Goal: Find contact information: Obtain details needed to contact an individual or organization

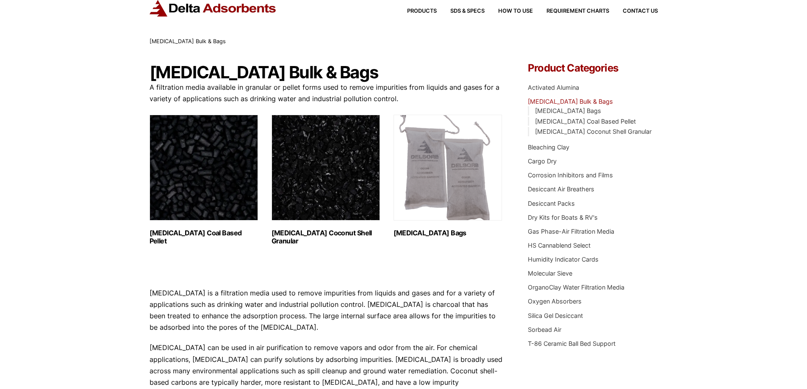
scroll to position [42, 0]
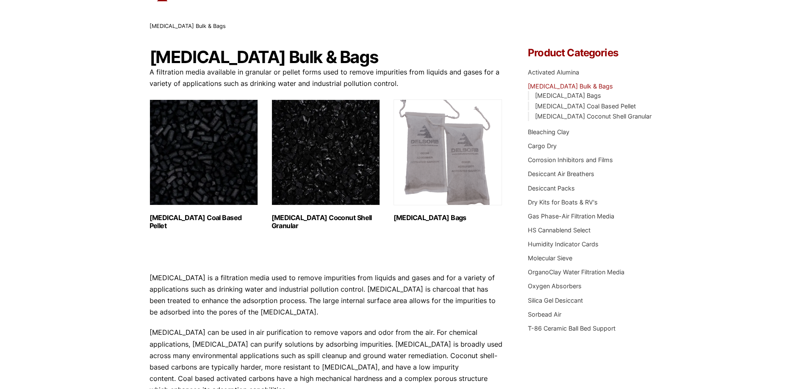
click at [309, 139] on img "Visit product category Activated Carbon Coconut Shell Granular" at bounding box center [325, 153] width 108 height 106
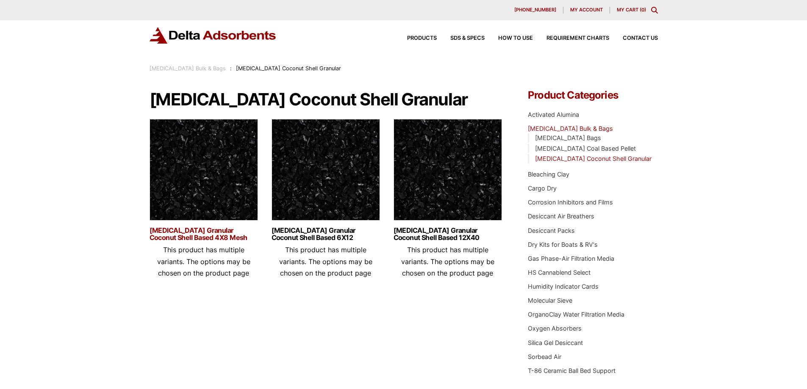
click at [220, 233] on link "[MEDICAL_DATA] Granular Coconut Shell Based 4X8 Mesh" at bounding box center [204, 234] width 108 height 14
click at [651, 38] on span "Contact Us" at bounding box center [640, 39] width 35 height 6
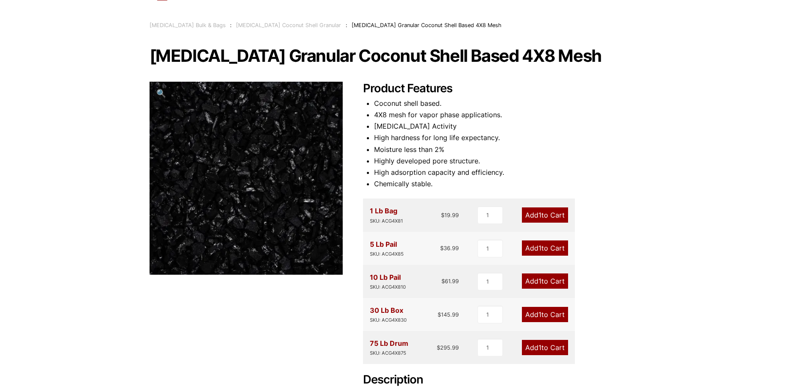
scroll to position [42, 0]
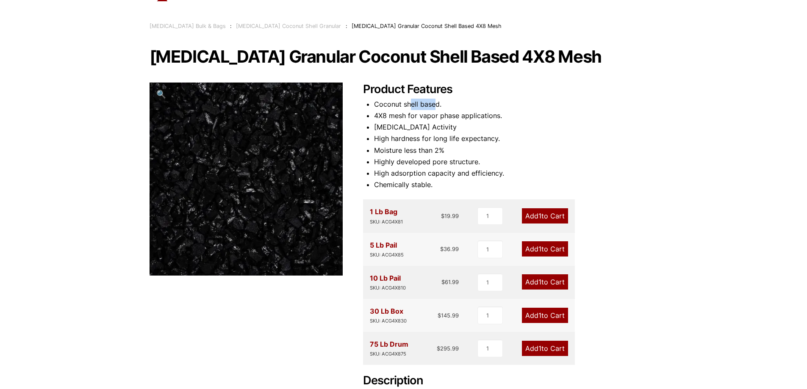
drag, startPoint x: 410, startPoint y: 105, endPoint x: 459, endPoint y: 101, distance: 48.9
click at [459, 101] on li "Coconut shell based." at bounding box center [516, 104] width 284 height 11
click at [434, 114] on li "4X8 mesh for vapor phase applications." at bounding box center [516, 115] width 284 height 11
drag, startPoint x: 405, startPoint y: 117, endPoint x: 485, endPoint y: 115, distance: 79.6
click at [475, 115] on li "4X8 mesh for vapor phase applications." at bounding box center [516, 115] width 284 height 11
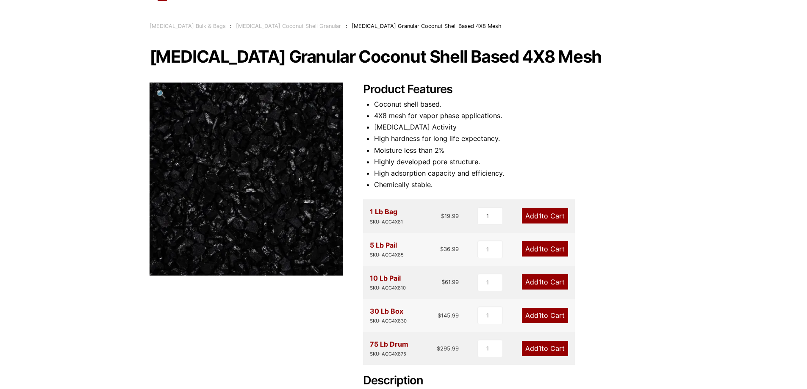
click at [485, 115] on li "4X8 mesh for vapor phase applications." at bounding box center [516, 115] width 284 height 11
drag, startPoint x: 457, startPoint y: 118, endPoint x: 533, endPoint y: 116, distance: 75.9
click at [530, 115] on li "4X8 mesh for vapor phase applications." at bounding box center [516, 115] width 284 height 11
click at [541, 116] on li "4X8 mesh for vapor phase applications." at bounding box center [516, 115] width 284 height 11
click at [455, 140] on li "High hardness for long life expectancy." at bounding box center [516, 138] width 284 height 11
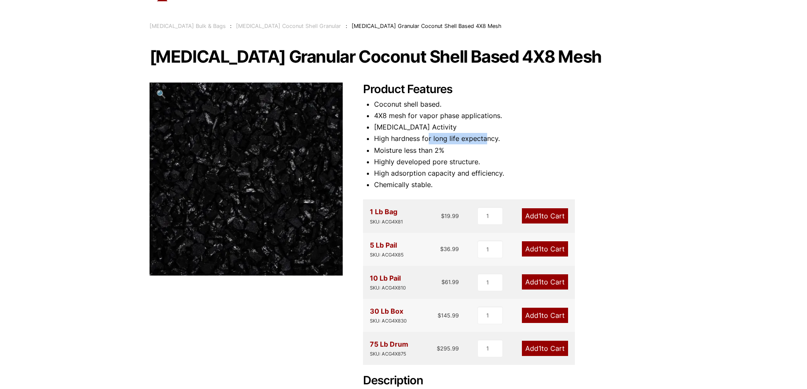
drag, startPoint x: 427, startPoint y: 140, endPoint x: 539, endPoint y: 143, distance: 111.8
click at [509, 142] on li "High hardness for long life expectancy." at bounding box center [516, 138] width 284 height 11
click at [592, 145] on li "Moisture less than 2%" at bounding box center [516, 150] width 284 height 11
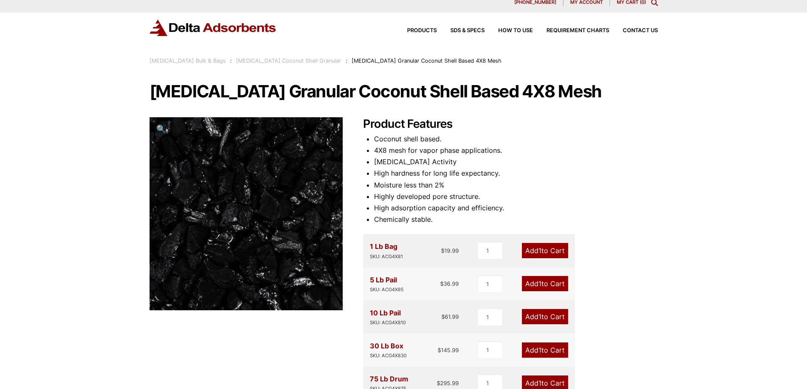
scroll to position [3, 0]
